Goal: Transaction & Acquisition: Purchase product/service

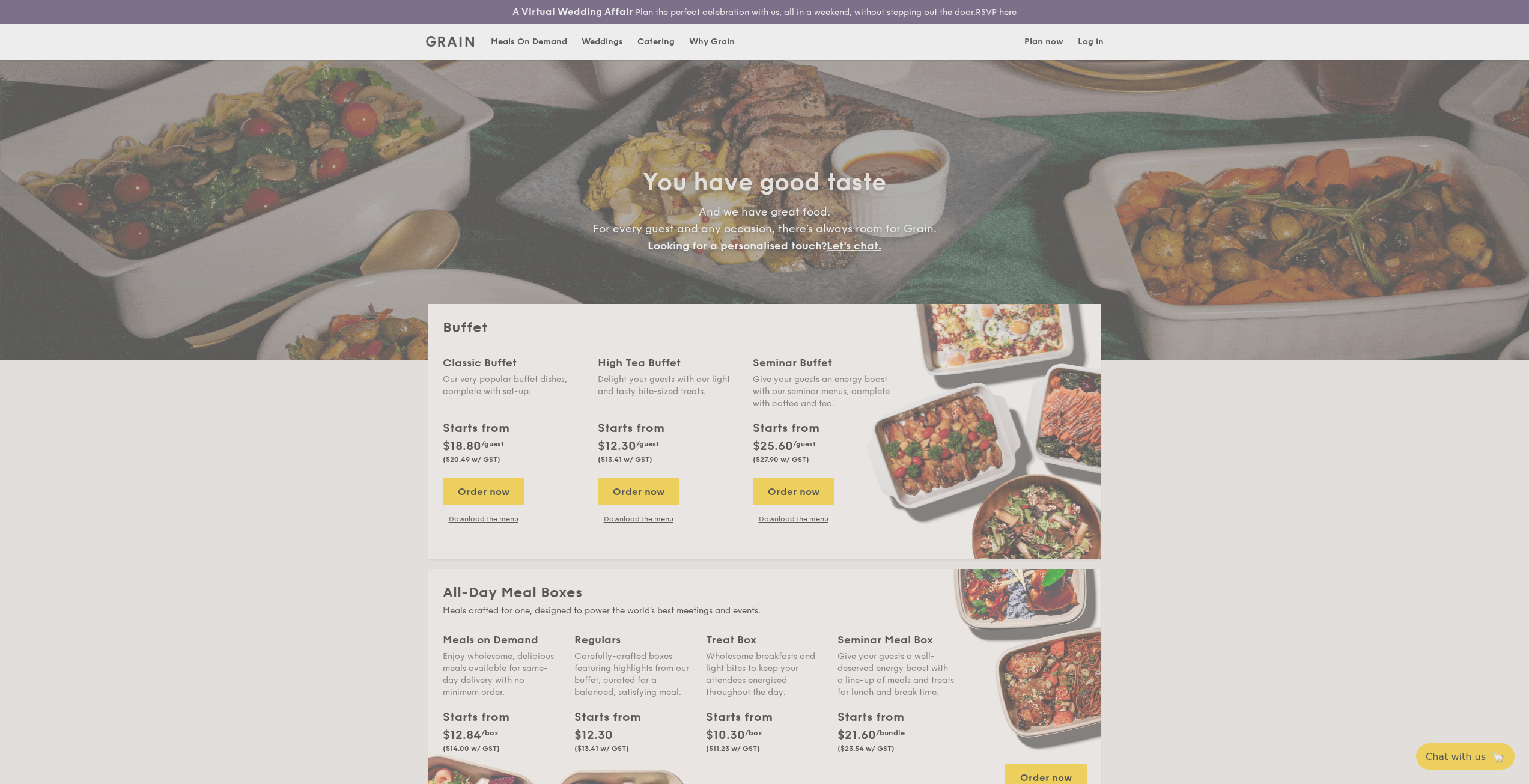
select select
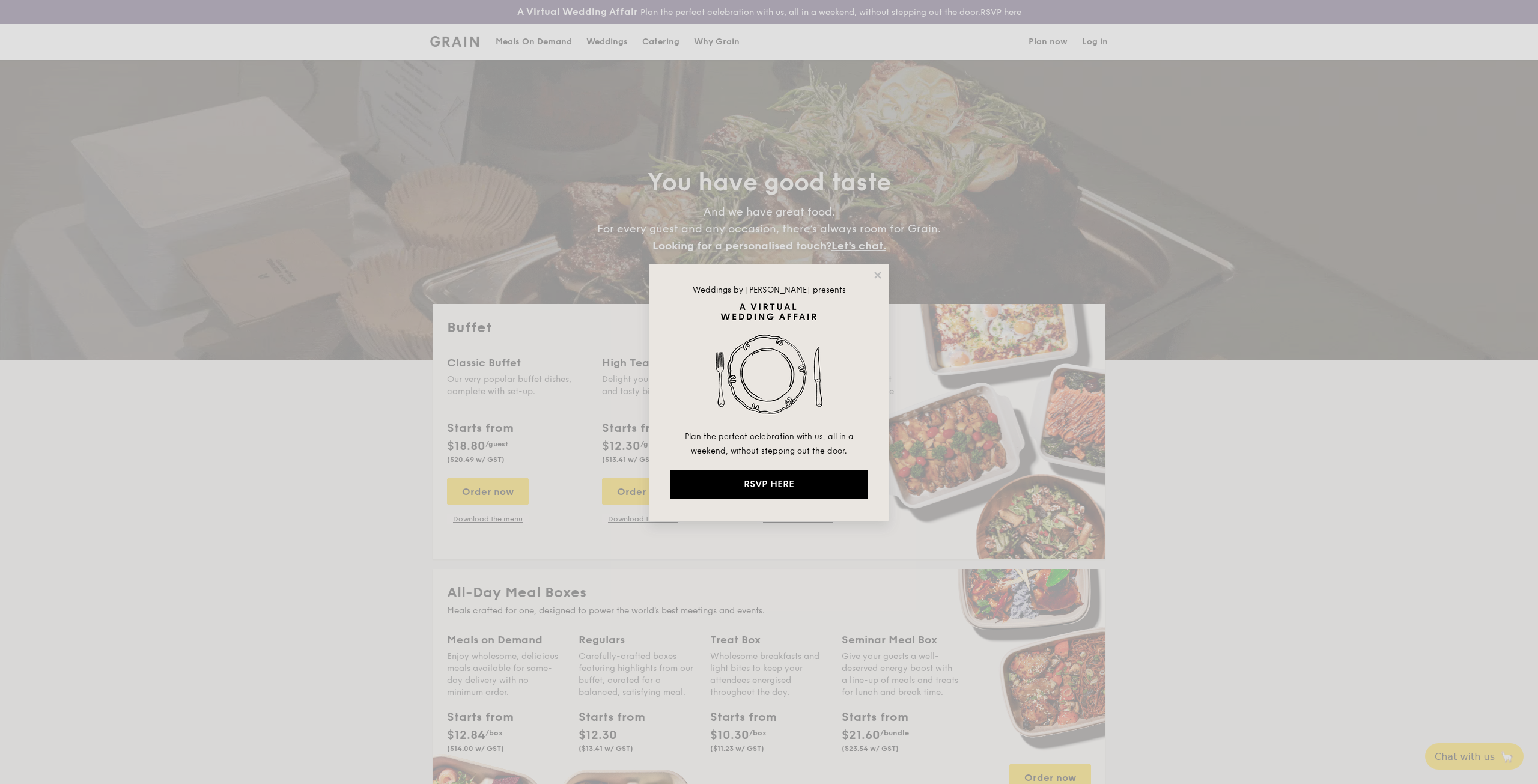
click at [481, 482] on div "Weddings by [PERSON_NAME] presents Plan the perfect celebration with us, all in…" at bounding box center [769, 392] width 1538 height 784
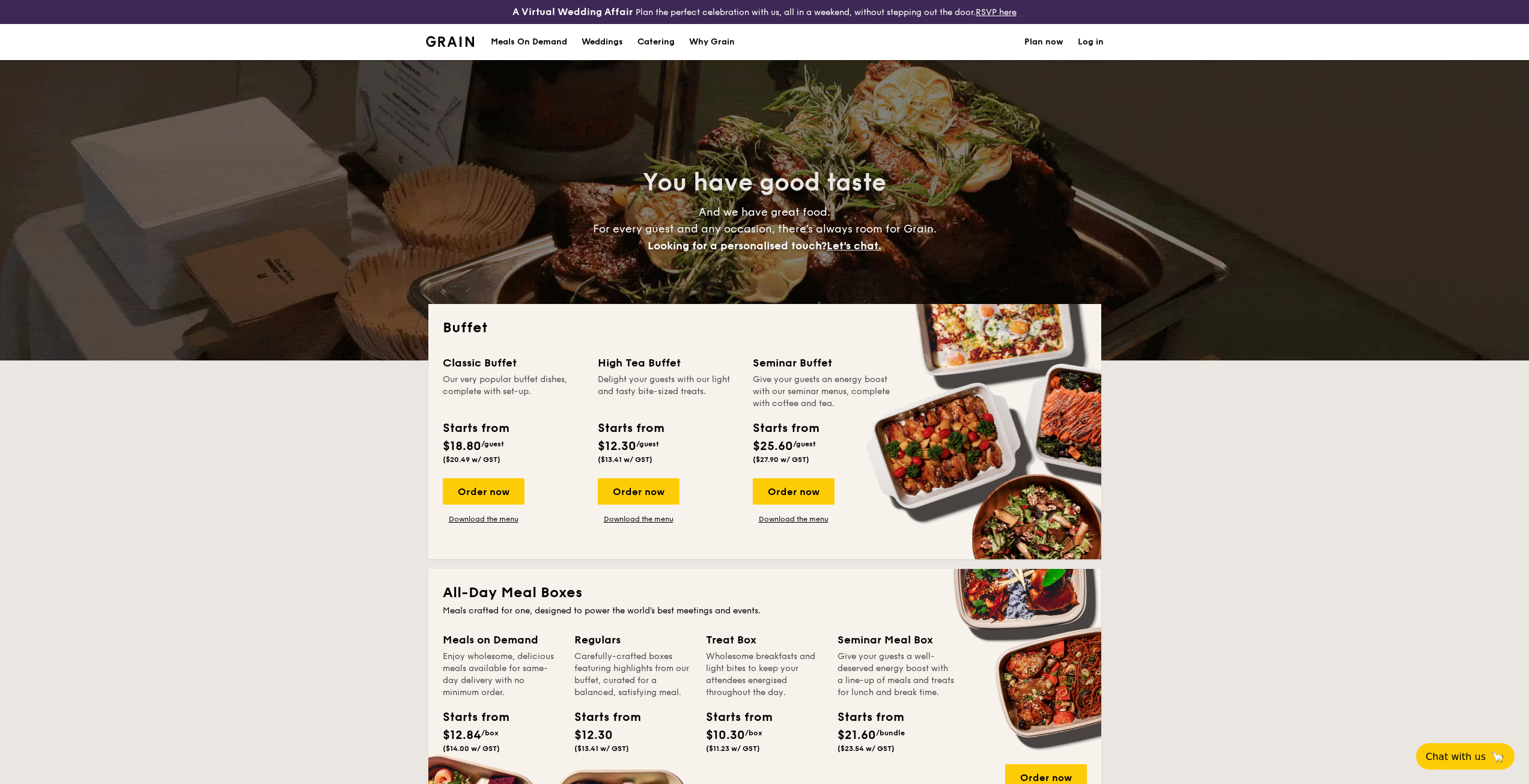
click at [529, 496] on div "Order now Download the menu" at bounding box center [513, 501] width 141 height 45
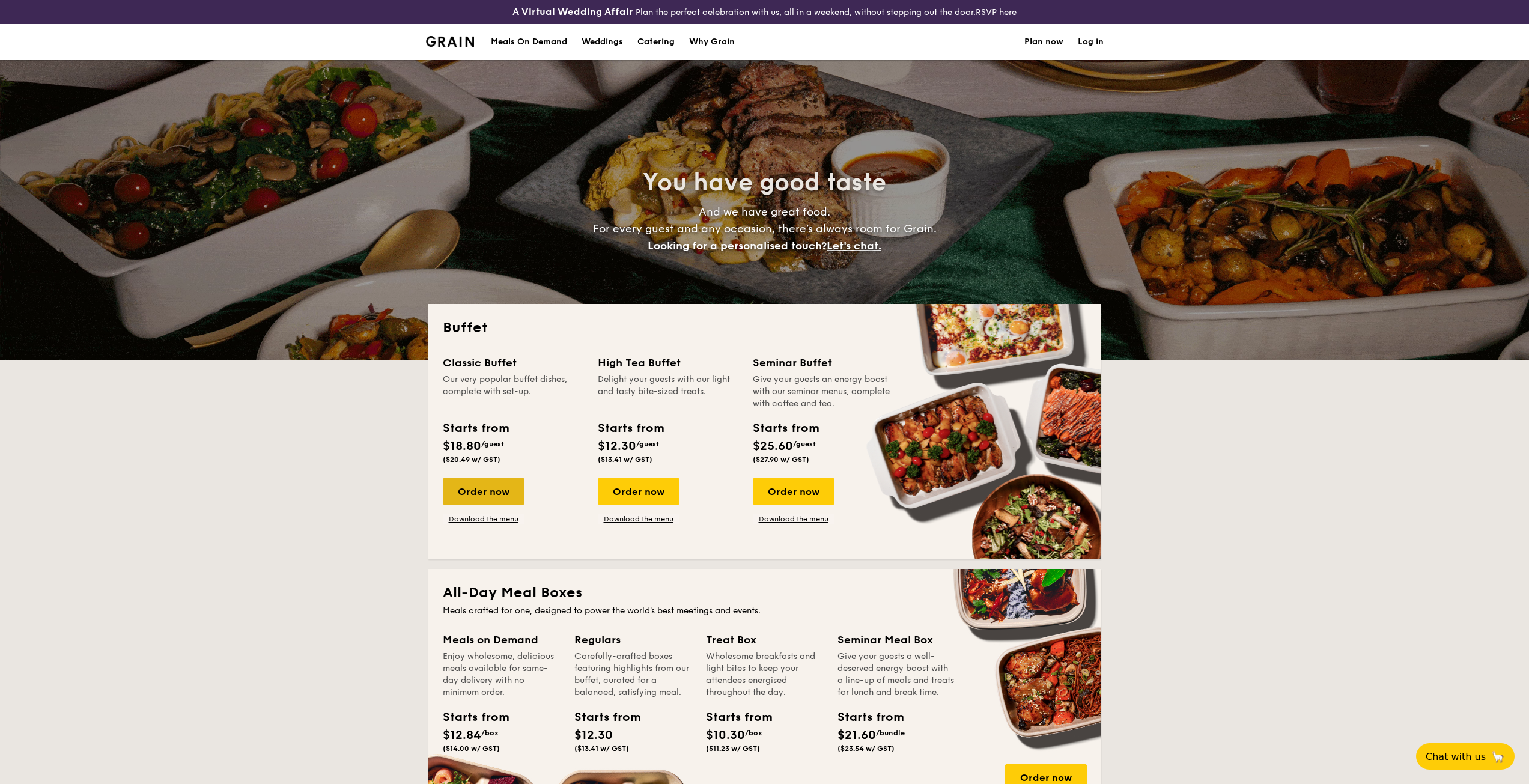
click at [499, 495] on div "Order now" at bounding box center [483, 491] width 82 height 27
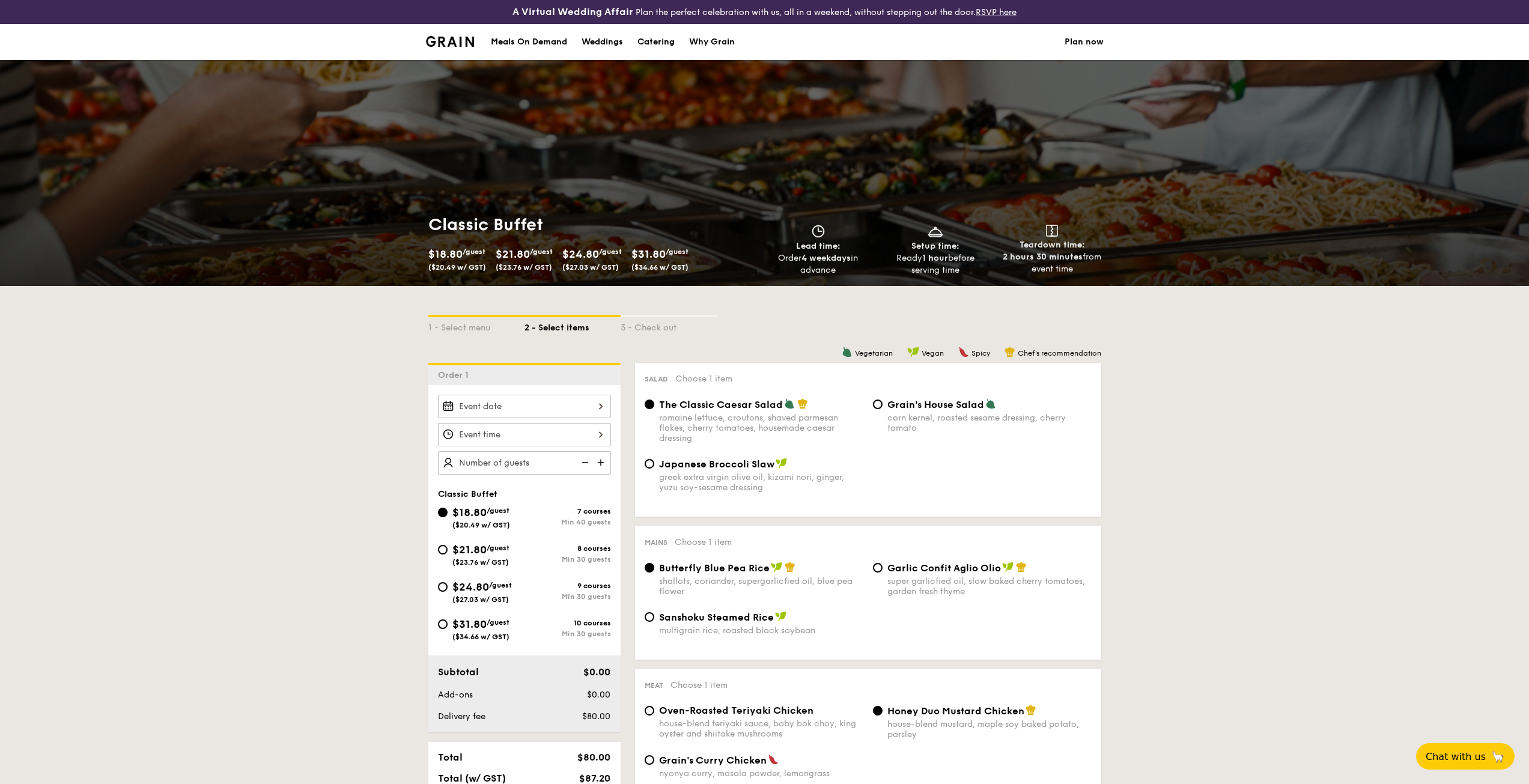
click at [518, 410] on div at bounding box center [524, 406] width 173 height 24
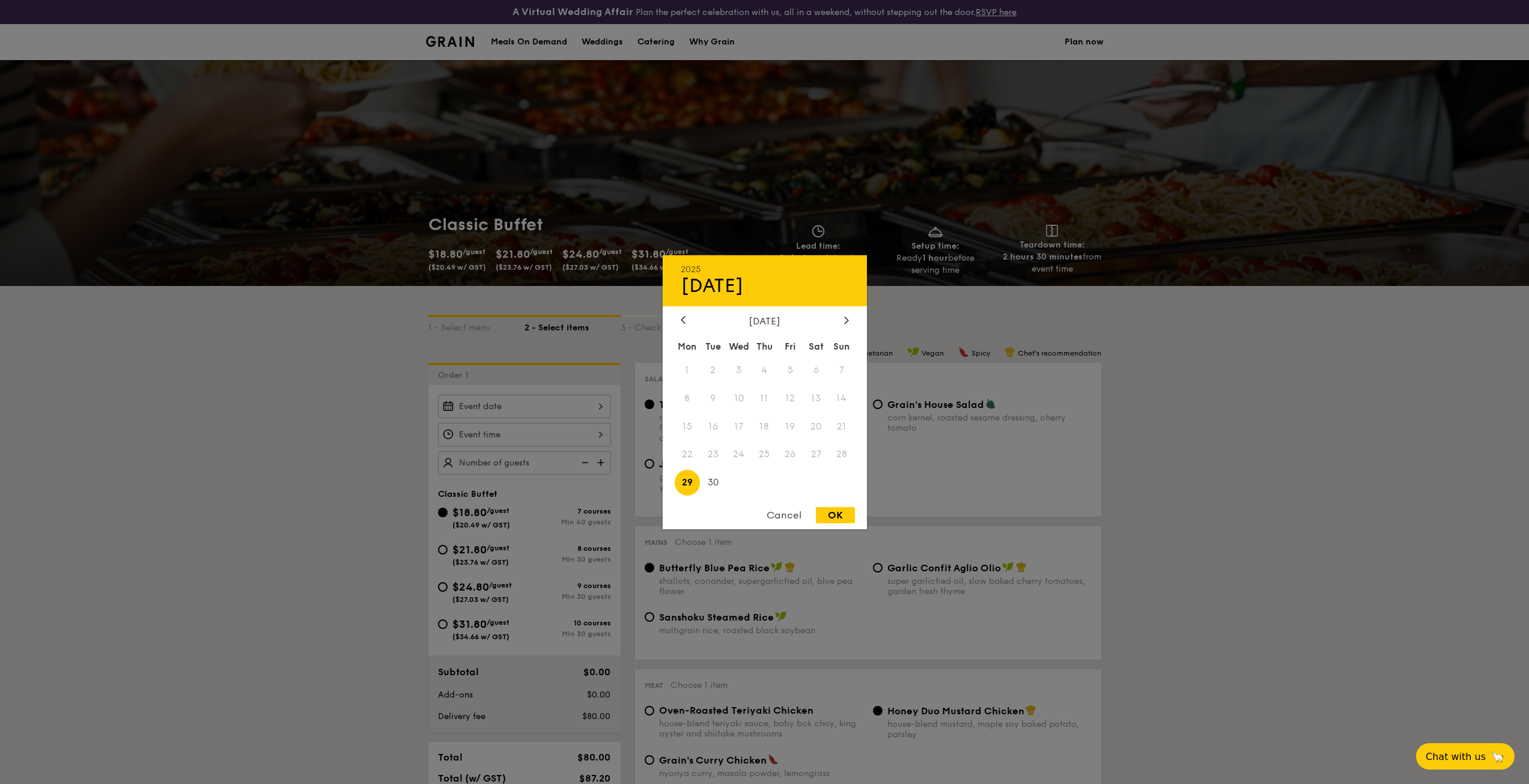
drag, startPoint x: 703, startPoint y: 433, endPoint x: 726, endPoint y: 447, distance: 26.9
click at [710, 435] on span "16" at bounding box center [712, 426] width 26 height 26
click at [719, 482] on span "30" at bounding box center [712, 483] width 26 height 26
drag, startPoint x: 829, startPoint y: 512, endPoint x: 568, endPoint y: 468, distance: 264.7
click at [844, 513] on div "OK" at bounding box center [835, 514] width 39 height 16
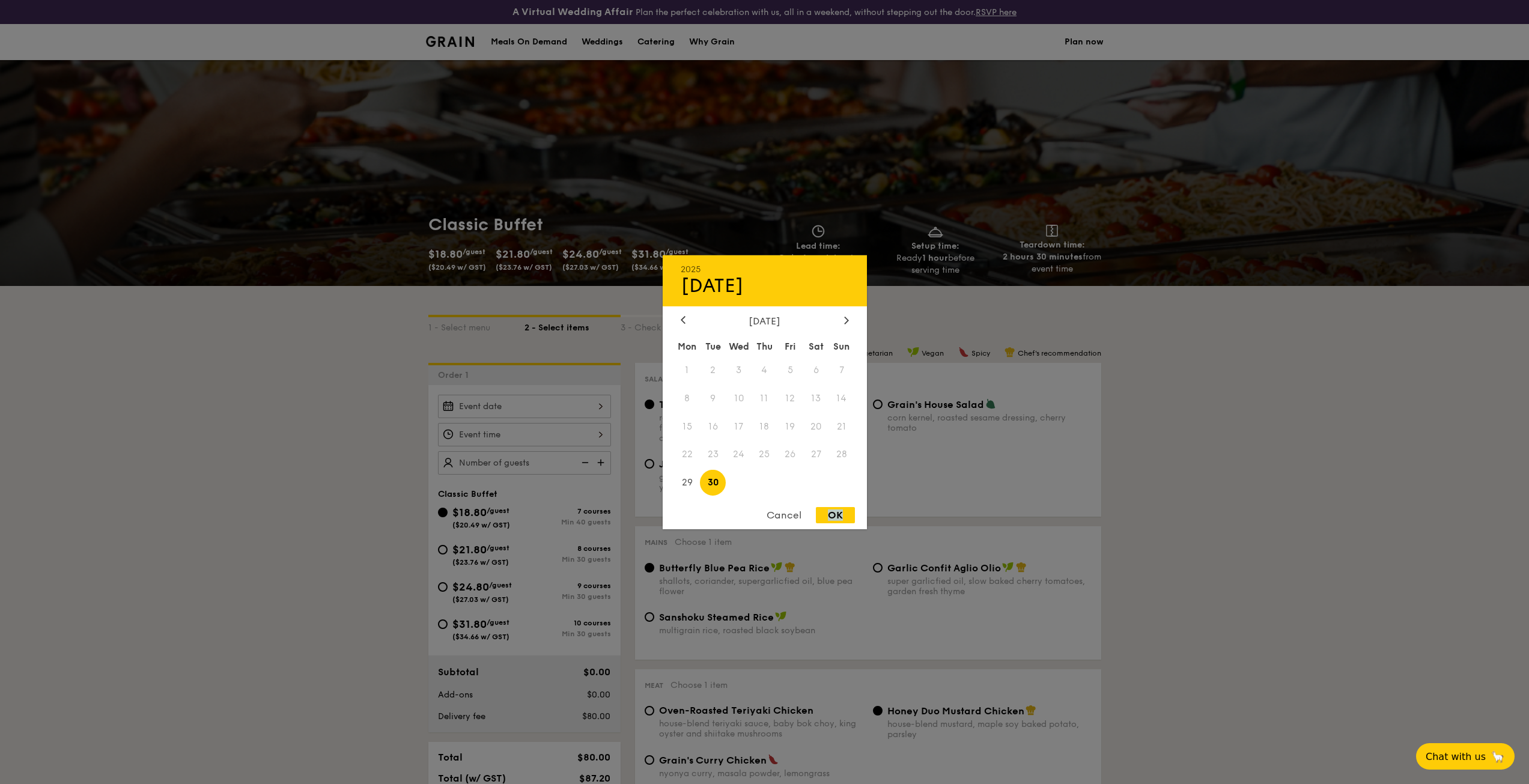
type input "[DATE]"
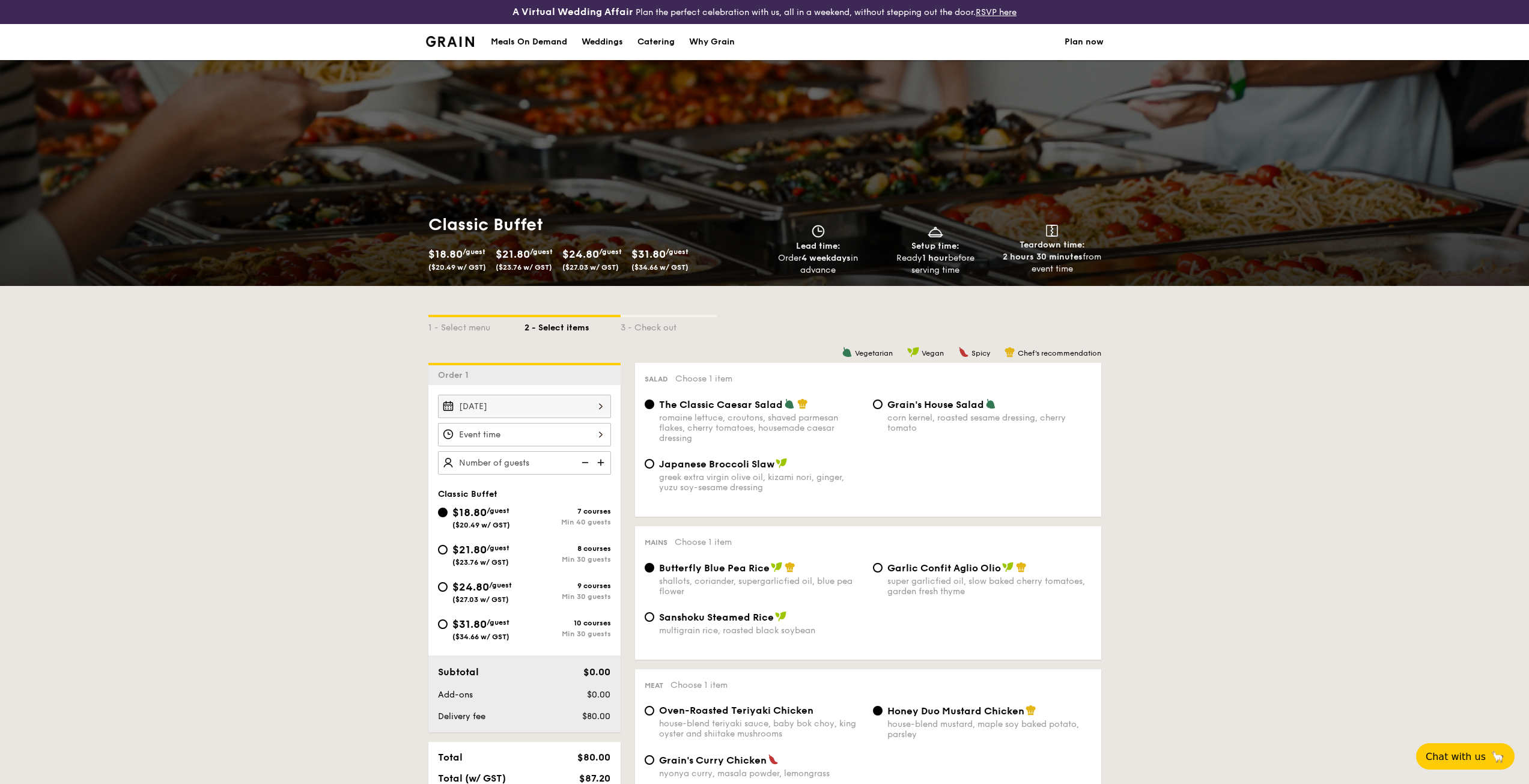
click at [523, 429] on div at bounding box center [764, 392] width 1529 height 784
click at [508, 438] on div at bounding box center [524, 435] width 173 height 24
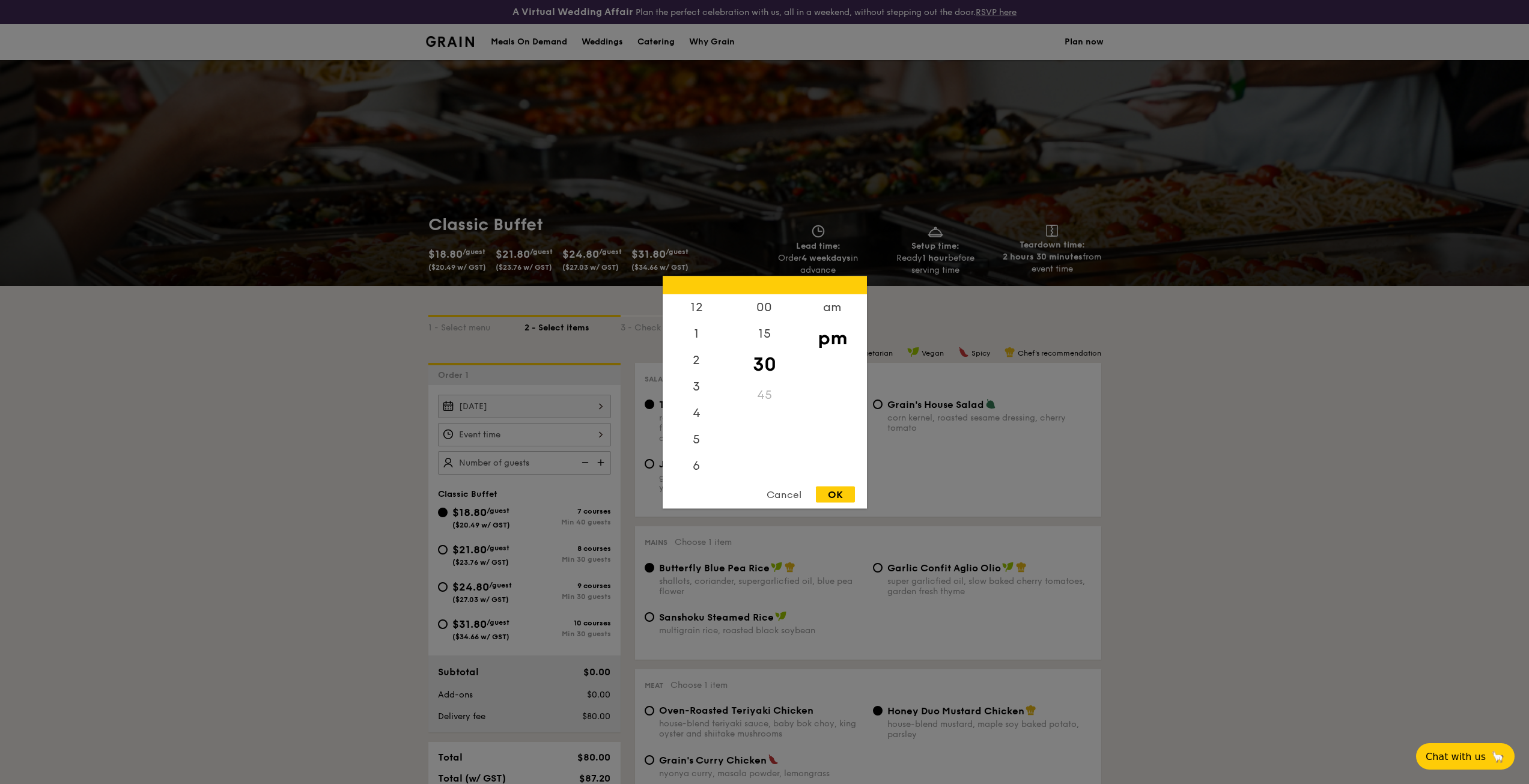
scroll to position [53, 0]
click at [855, 491] on div "Cancel OK" at bounding box center [765, 497] width 205 height 23
drag, startPoint x: 845, startPoint y: 498, endPoint x: 702, endPoint y: 491, distance: 143.2
click at [844, 498] on div "OK" at bounding box center [835, 494] width 39 height 16
type input "7:30PM"
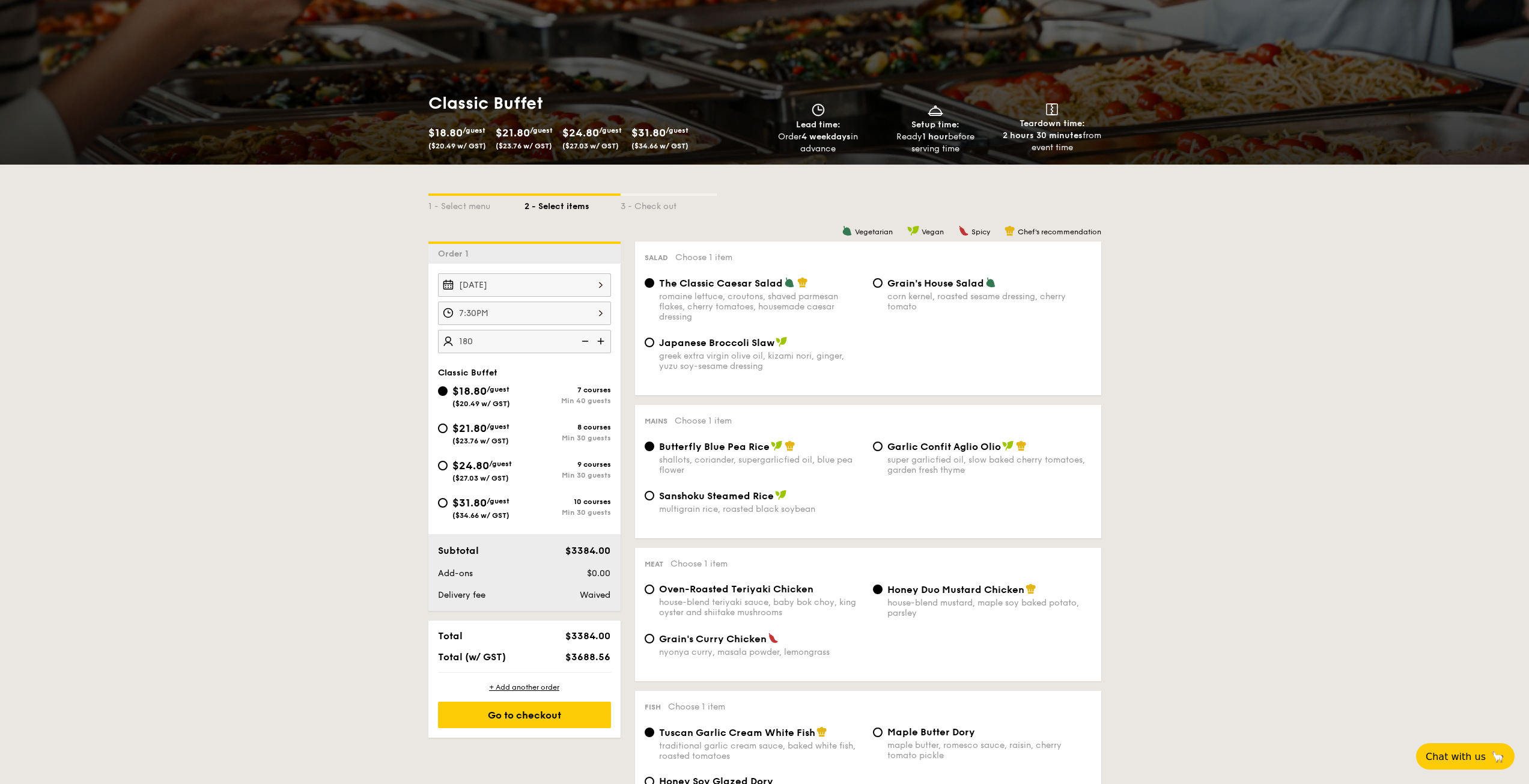
scroll to position [180, 0]
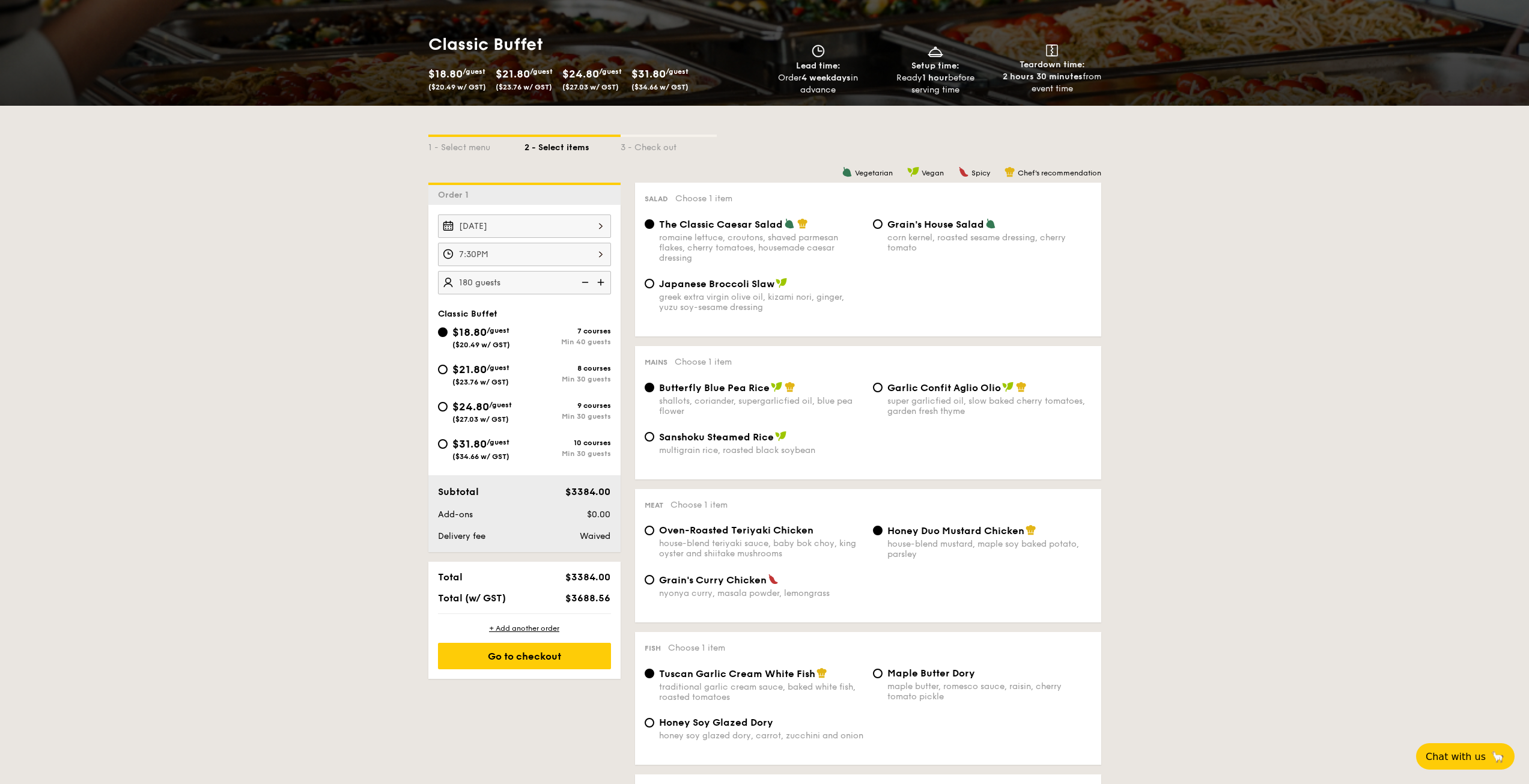
type input "180"
